Goal: Entertainment & Leisure: Consume media (video, audio)

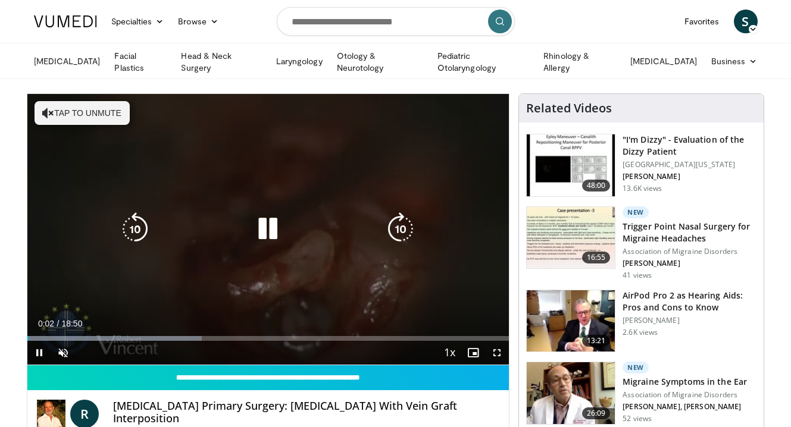
click at [267, 225] on icon "Video Player" at bounding box center [267, 229] width 33 height 33
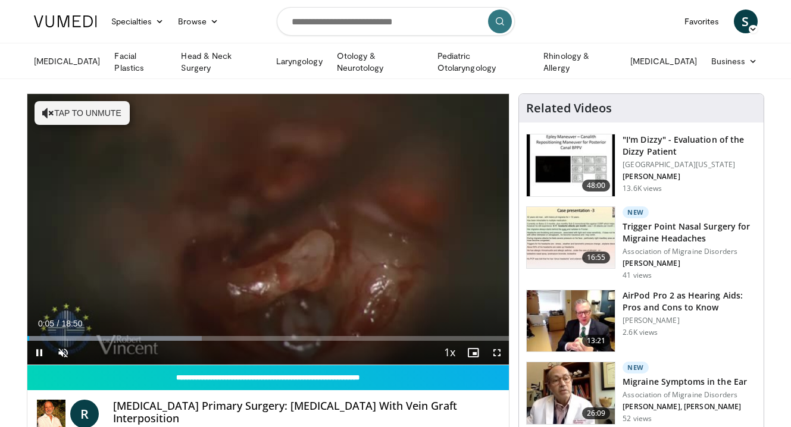
click at [498, 350] on span "Video Player" at bounding box center [497, 353] width 24 height 24
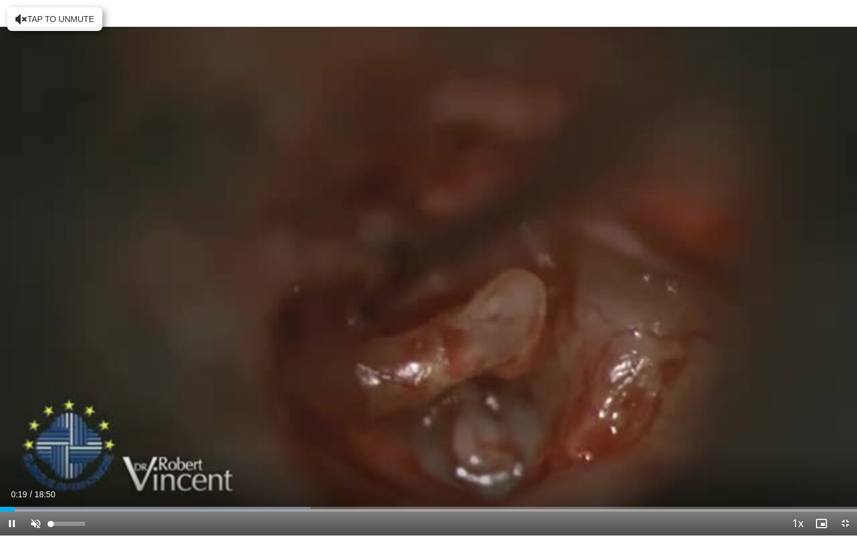
click at [35, 427] on span "Video Player" at bounding box center [36, 523] width 24 height 24
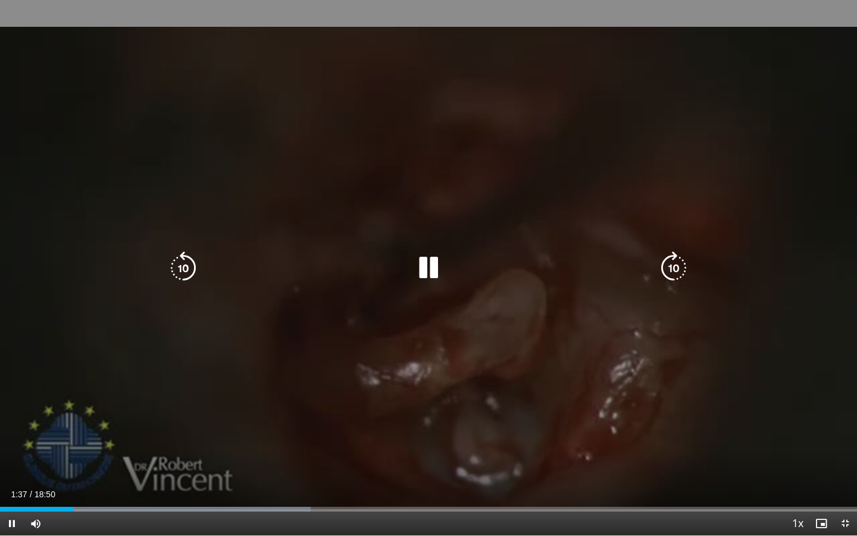
click at [425, 263] on icon "Video Player" at bounding box center [428, 267] width 33 height 33
click at [427, 265] on icon "Video Player" at bounding box center [428, 267] width 33 height 33
click at [429, 267] on icon "Video Player" at bounding box center [428, 267] width 33 height 33
click at [429, 258] on icon "Video Player" at bounding box center [428, 267] width 33 height 33
click at [432, 266] on icon "Video Player" at bounding box center [428, 267] width 33 height 33
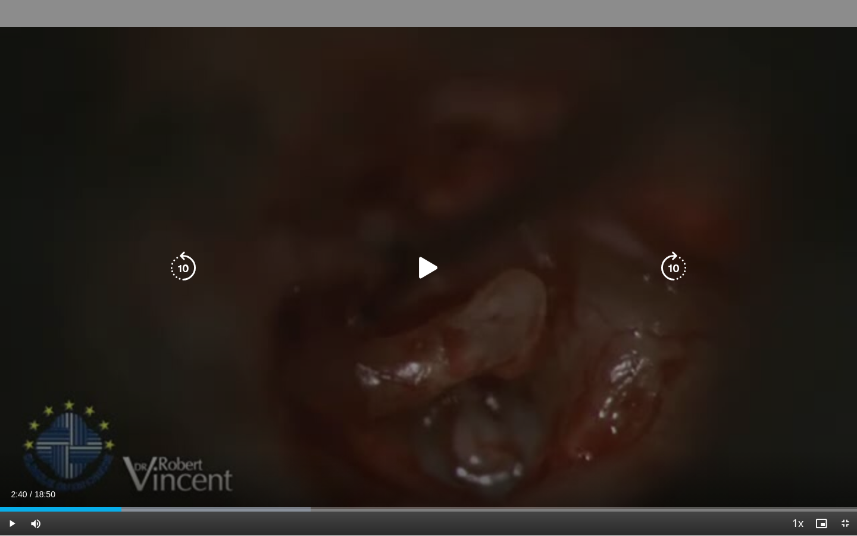
click at [431, 267] on icon "Video Player" at bounding box center [428, 267] width 33 height 33
click at [670, 274] on icon "Video Player" at bounding box center [673, 267] width 33 height 33
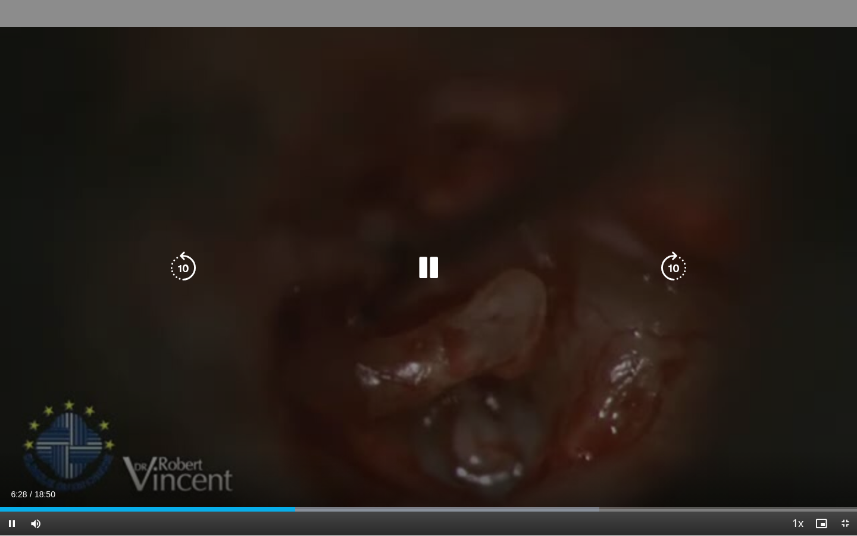
click at [179, 268] on icon "Video Player" at bounding box center [183, 267] width 33 height 33
click at [181, 268] on icon "Video Player" at bounding box center [183, 267] width 33 height 33
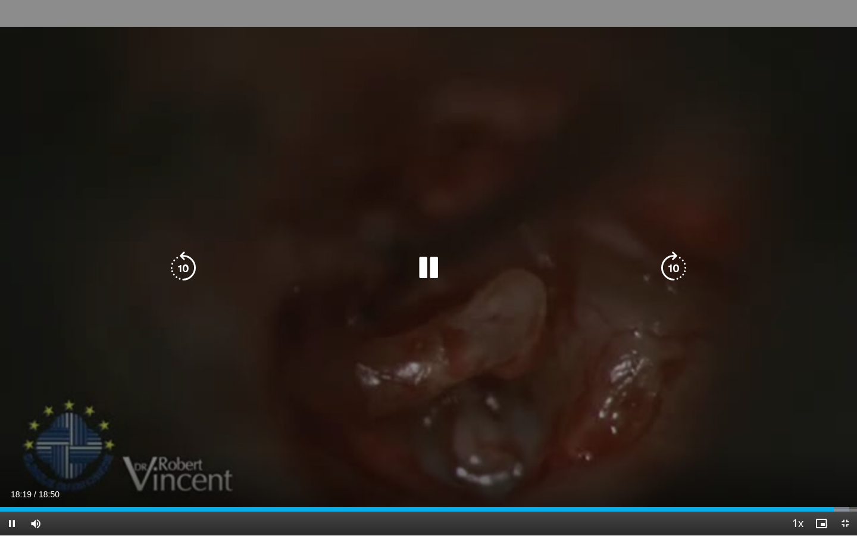
click at [672, 264] on icon "Video Player" at bounding box center [673, 267] width 33 height 33
click at [675, 264] on icon "Video Player" at bounding box center [673, 267] width 33 height 33
